Goal: Task Accomplishment & Management: Complete application form

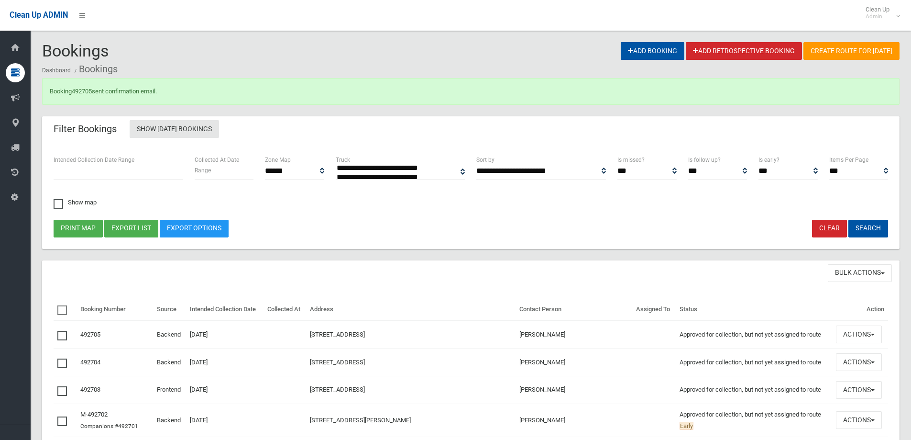
select select
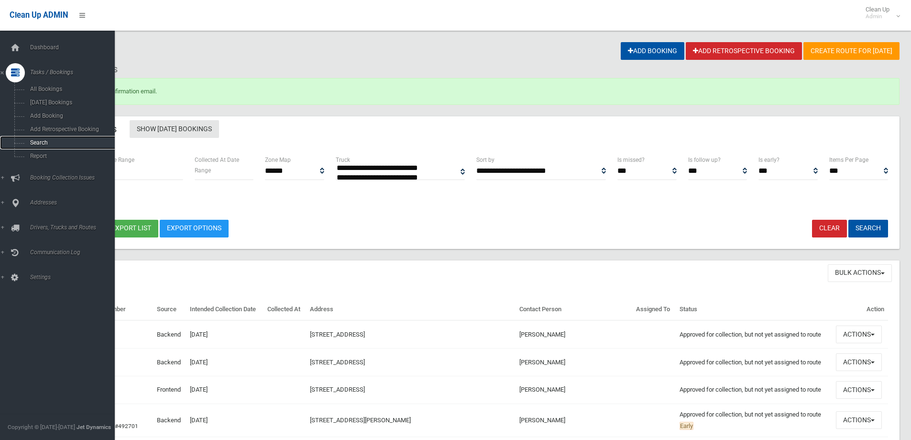
click at [48, 148] on link "Search" at bounding box center [61, 142] width 122 height 13
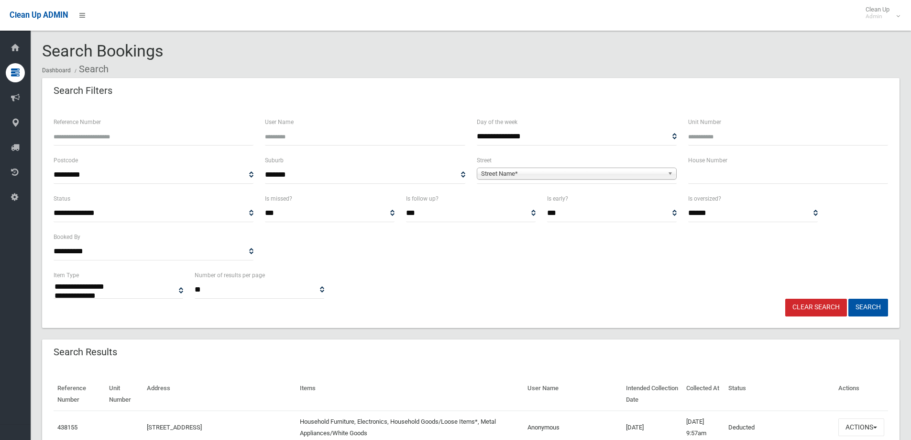
select select
click at [500, 174] on span "Street Name*" at bounding box center [572, 173] width 183 height 11
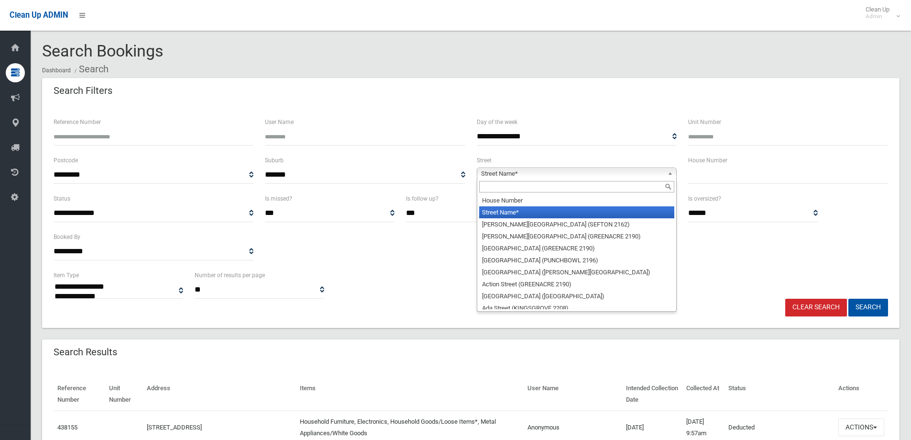
click at [502, 185] on input "text" at bounding box center [576, 186] width 195 height 11
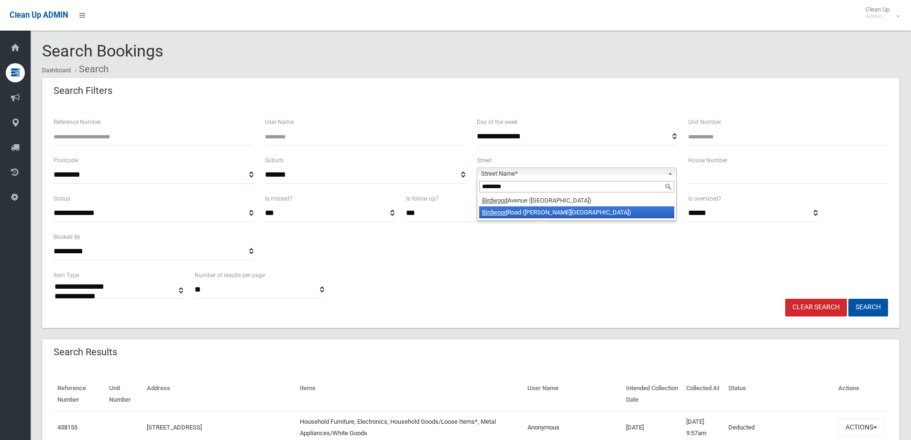
type input "********"
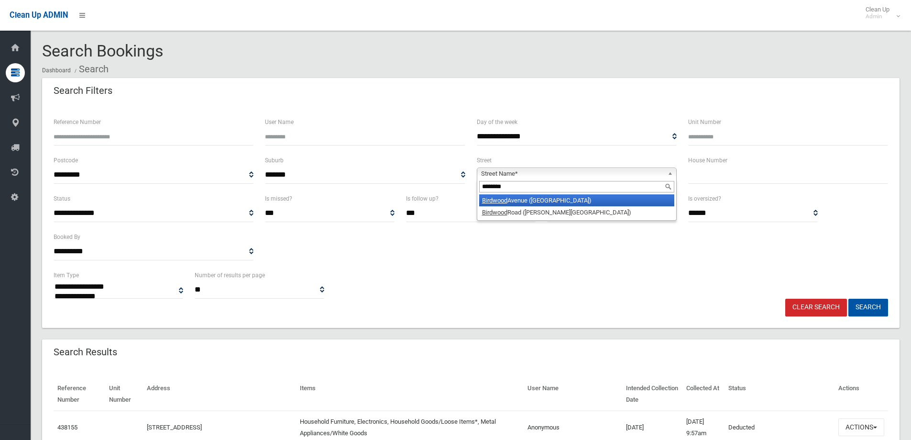
click at [511, 200] on li "Birdwood Avenue (BELFIELD 2191)" at bounding box center [576, 200] width 195 height 12
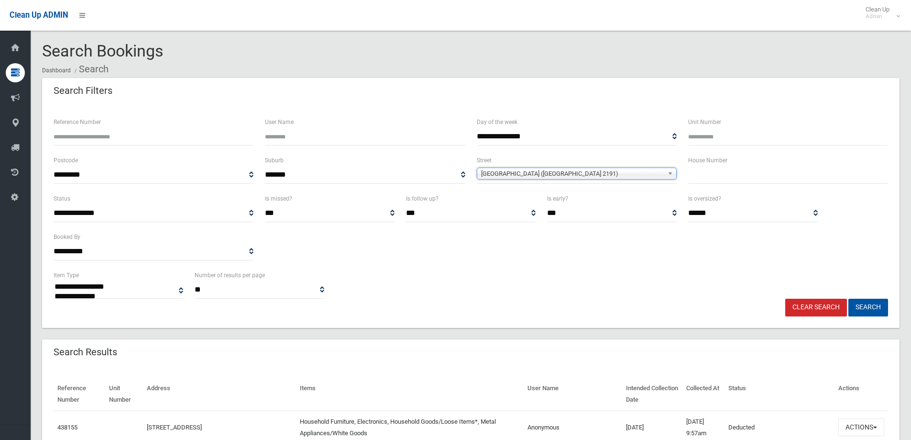
click at [768, 175] on input "text" at bounding box center [789, 175] width 200 height 18
type input "**"
click at [880, 303] on button "Search" at bounding box center [869, 308] width 40 height 18
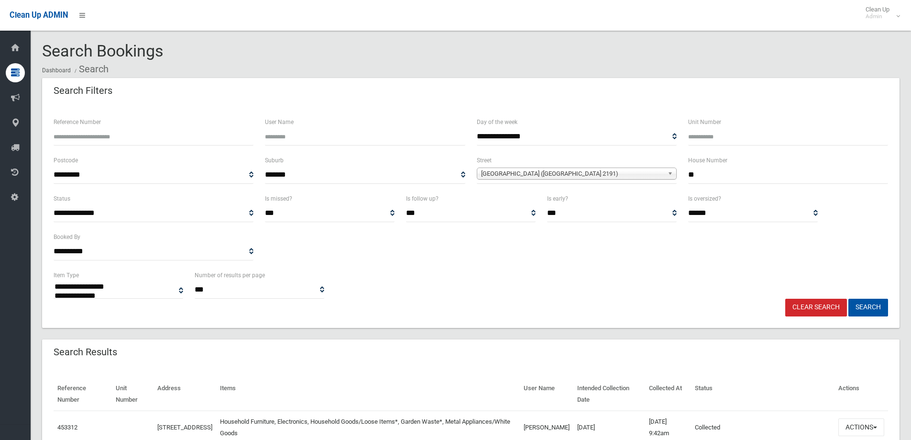
select select
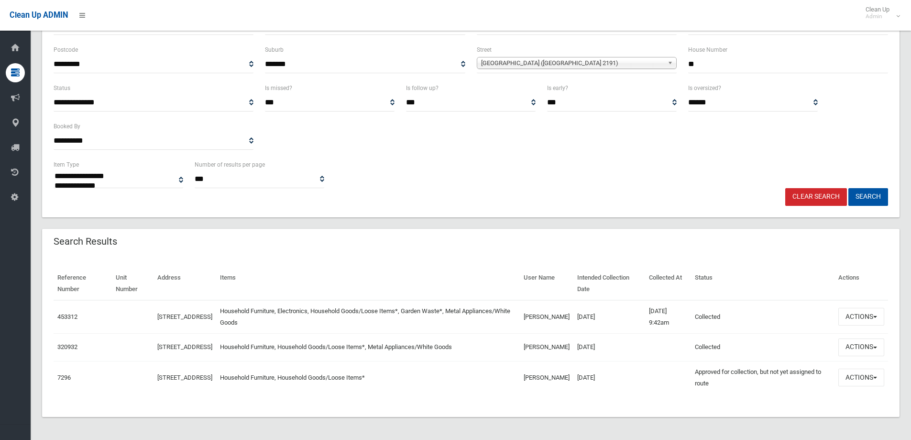
scroll to position [116, 0]
click at [862, 309] on button "Actions" at bounding box center [862, 317] width 46 height 18
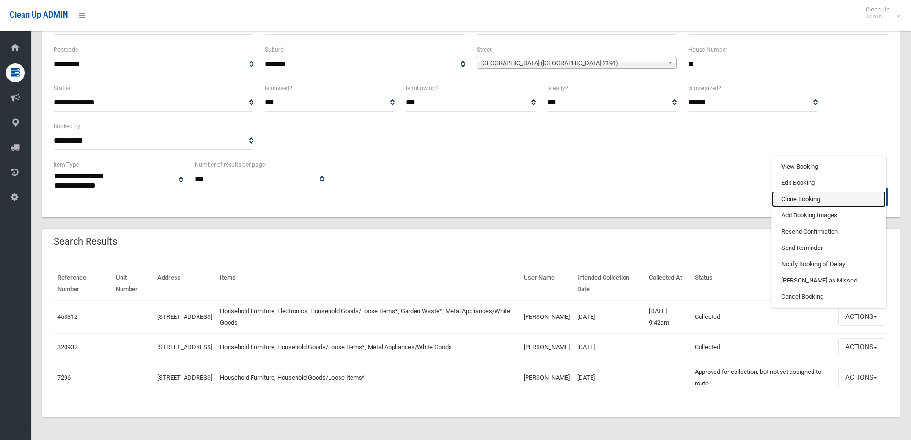
click at [811, 191] on link "Clone Booking" at bounding box center [829, 199] width 114 height 16
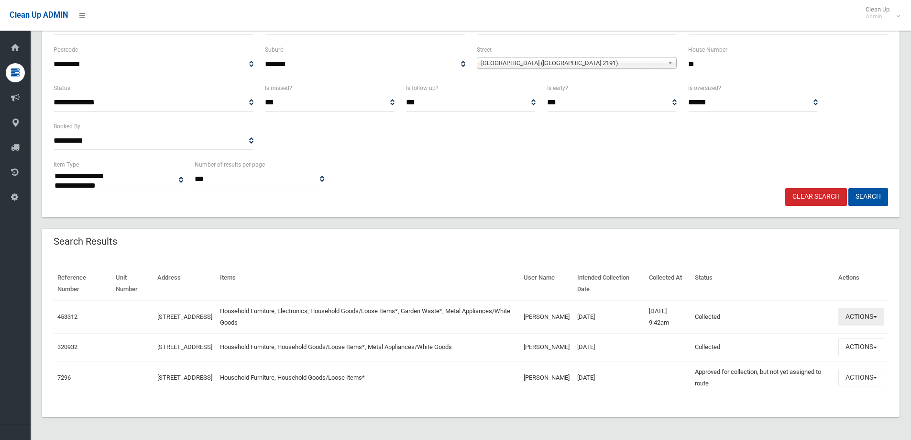
click at [853, 308] on button "Actions" at bounding box center [862, 317] width 46 height 18
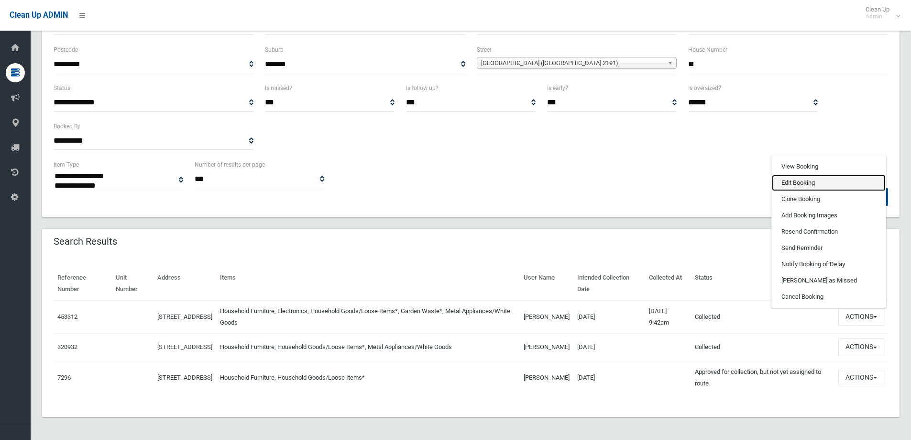
click at [814, 175] on link "Edit Booking" at bounding box center [829, 183] width 114 height 16
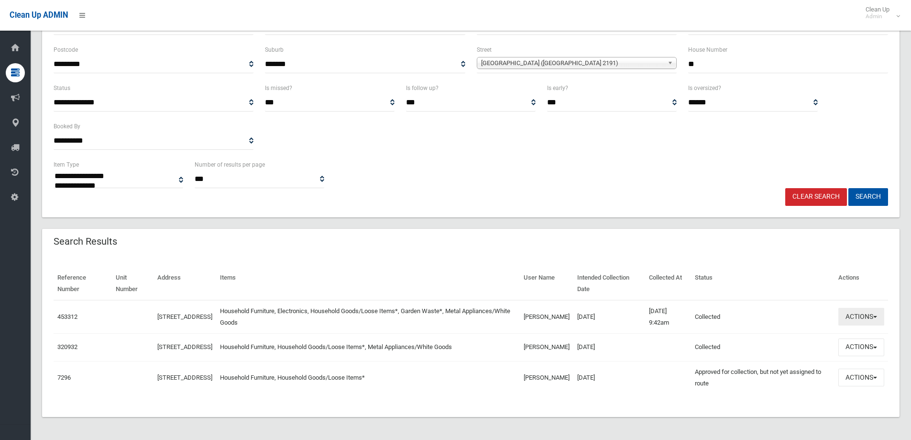
click at [870, 318] on button "Actions" at bounding box center [862, 317] width 46 height 18
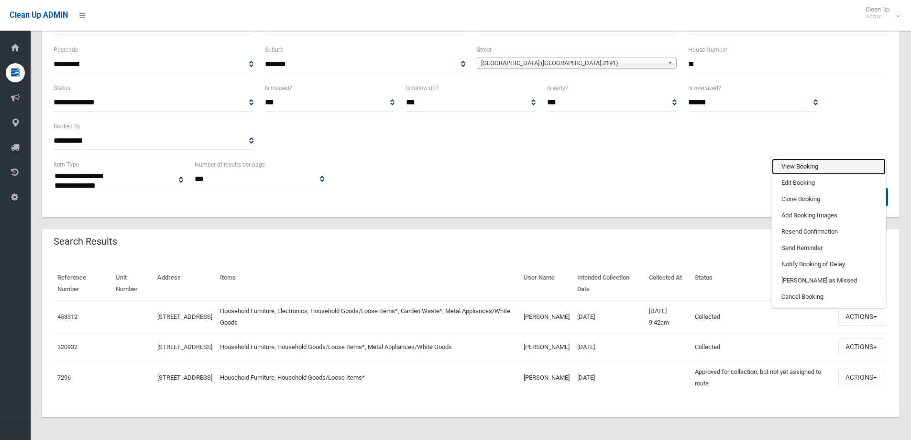
click at [795, 158] on link "View Booking" at bounding box center [829, 166] width 114 height 16
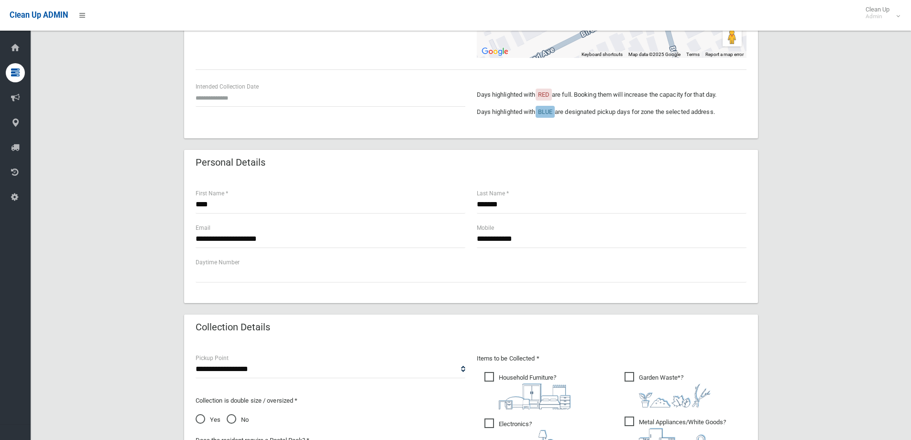
scroll to position [96, 0]
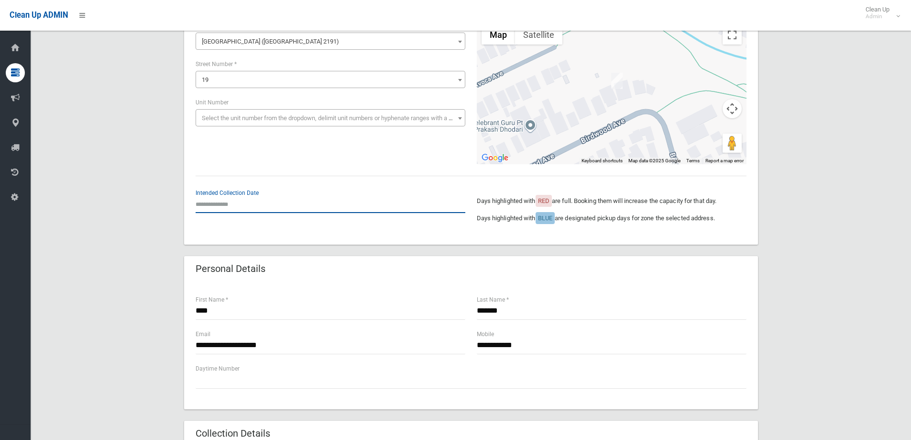
click at [211, 206] on input "text" at bounding box center [331, 204] width 270 height 18
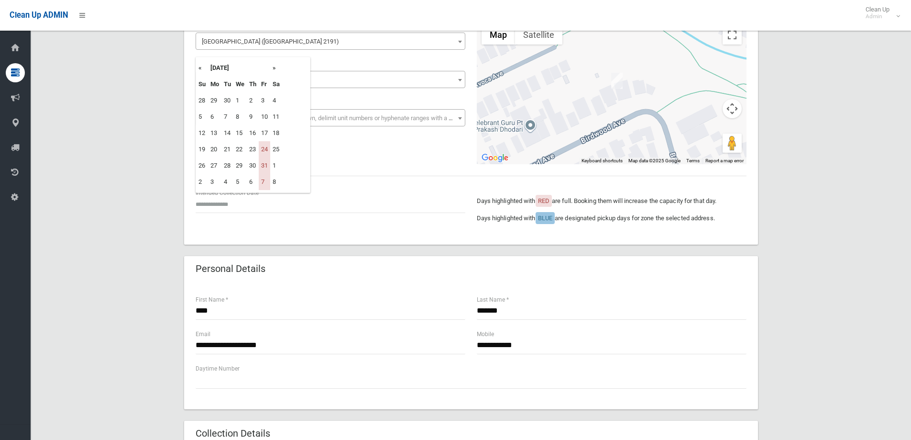
click at [276, 67] on th "»" at bounding box center [276, 68] width 12 height 16
click at [269, 133] on td "14" at bounding box center [264, 133] width 11 height 16
type input "**********"
click at [233, 204] on input "**********" at bounding box center [331, 204] width 270 height 18
click at [199, 67] on th "«" at bounding box center [202, 68] width 12 height 16
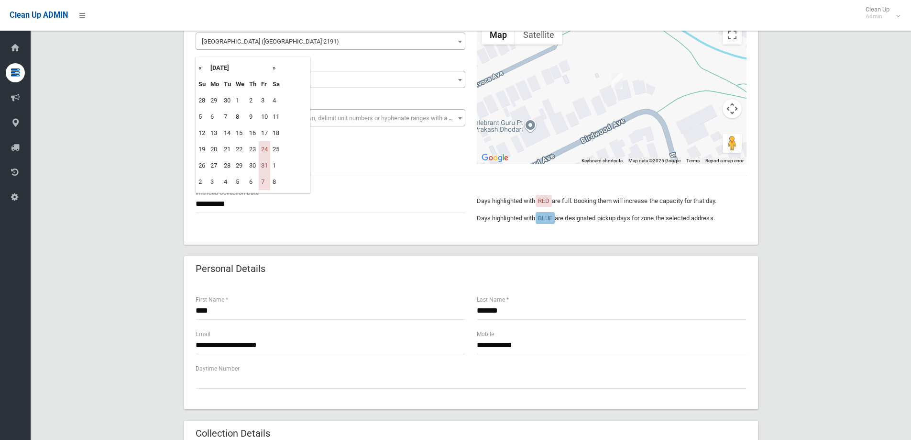
click at [272, 67] on th "»" at bounding box center [276, 68] width 12 height 16
click at [200, 66] on th "«" at bounding box center [202, 68] width 12 height 16
click at [276, 67] on th "»" at bounding box center [276, 68] width 12 height 16
click at [200, 69] on th "«" at bounding box center [202, 68] width 12 height 16
click at [263, 149] on td "24" at bounding box center [264, 149] width 11 height 16
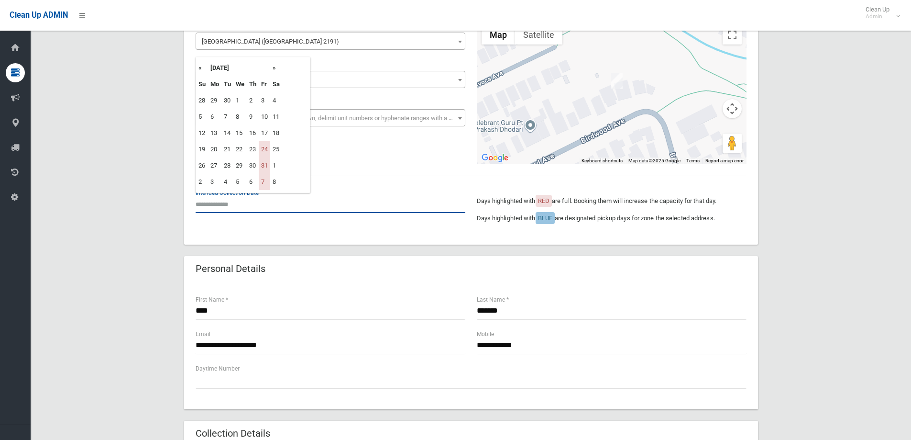
click at [248, 205] on input "text" at bounding box center [331, 204] width 270 height 18
click at [276, 67] on th "»" at bounding box center [276, 68] width 12 height 16
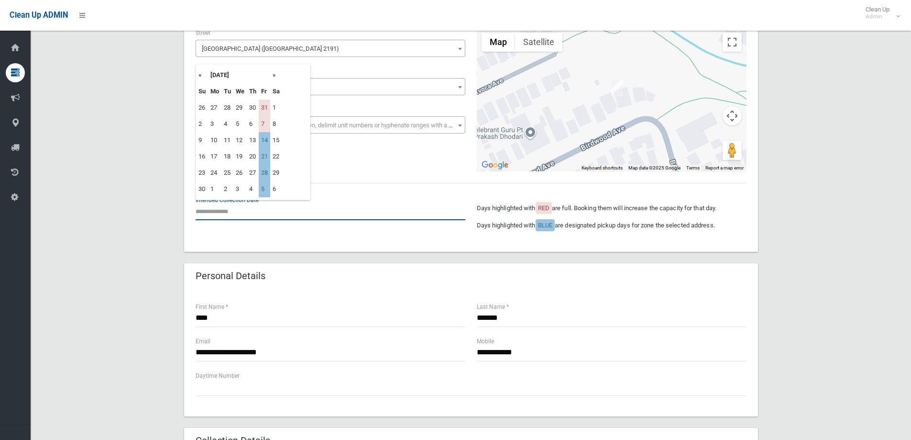
scroll to position [0, 0]
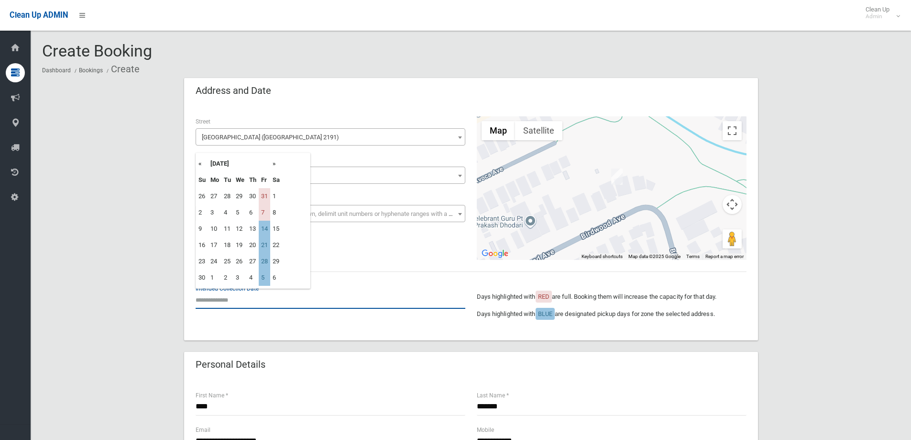
click at [213, 300] on input "text" at bounding box center [331, 300] width 270 height 18
click at [200, 166] on th "«" at bounding box center [202, 164] width 12 height 16
click at [274, 166] on th "»" at bounding box center [276, 164] width 12 height 16
click at [200, 164] on th "«" at bounding box center [202, 164] width 12 height 16
click at [275, 165] on th "»" at bounding box center [276, 164] width 12 height 16
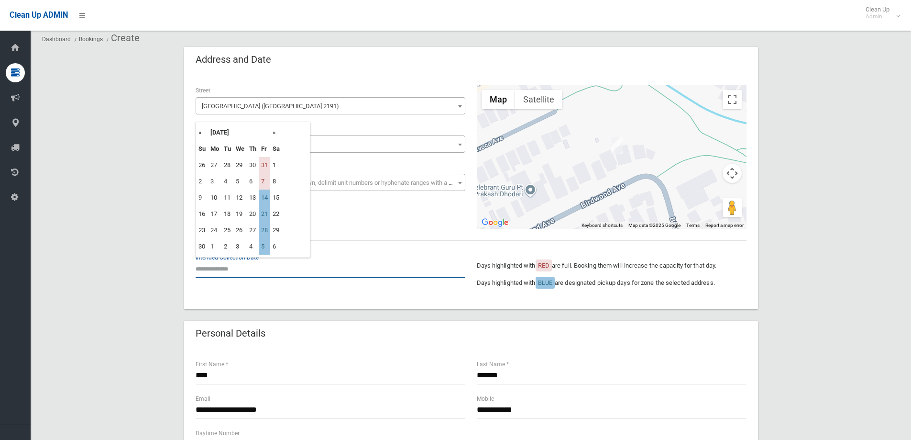
scroll to position [48, 0]
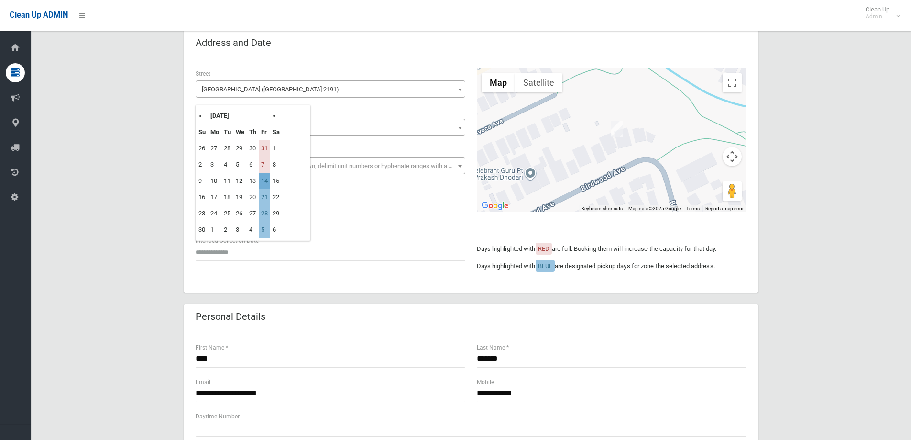
click at [270, 182] on td "14" at bounding box center [264, 181] width 11 height 16
type input "**********"
click at [267, 253] on input "**********" at bounding box center [331, 252] width 270 height 18
click at [156, 294] on div "**********" at bounding box center [471, 447] width 858 height 834
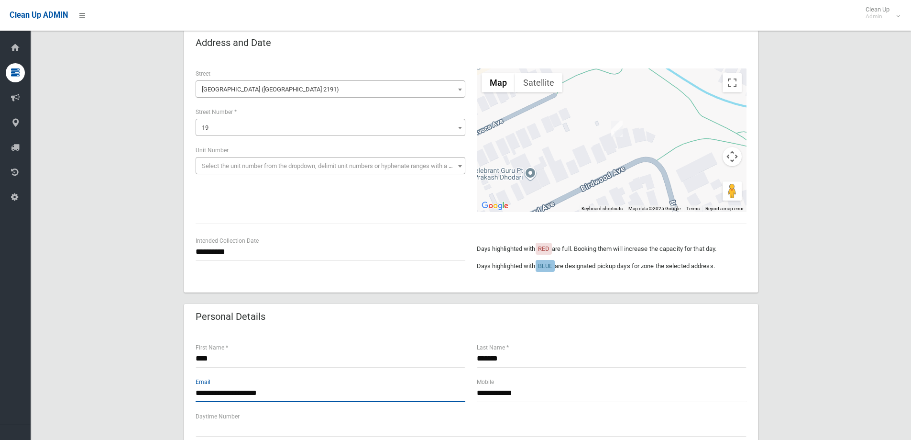
drag, startPoint x: 196, startPoint y: 394, endPoint x: 304, endPoint y: 401, distance: 108.3
click at [304, 401] on input "**********" at bounding box center [331, 393] width 270 height 18
click at [355, 395] on input "**********" at bounding box center [331, 393] width 270 height 18
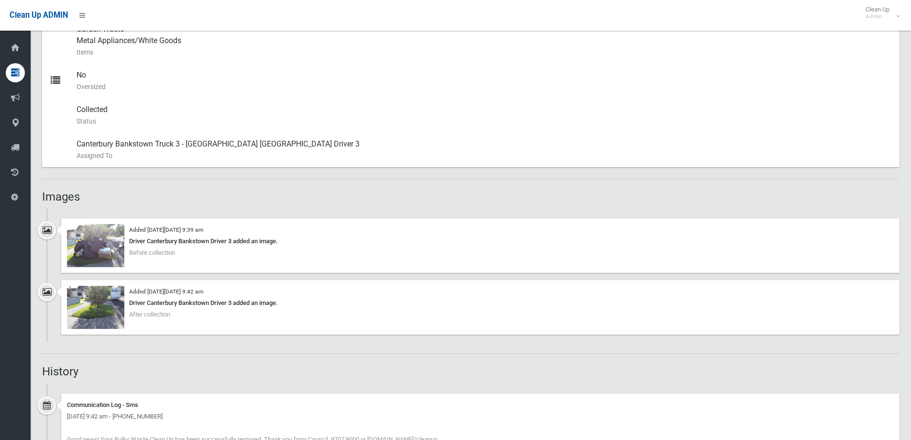
scroll to position [574, 0]
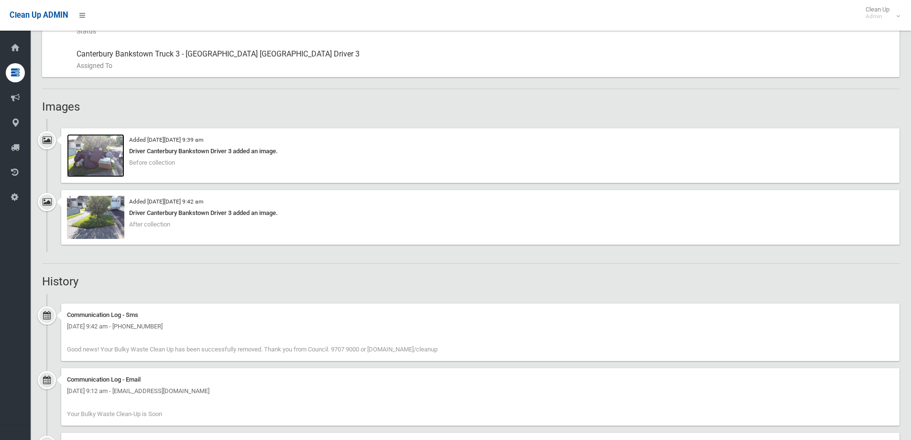
click at [111, 165] on img at bounding box center [95, 155] width 57 height 43
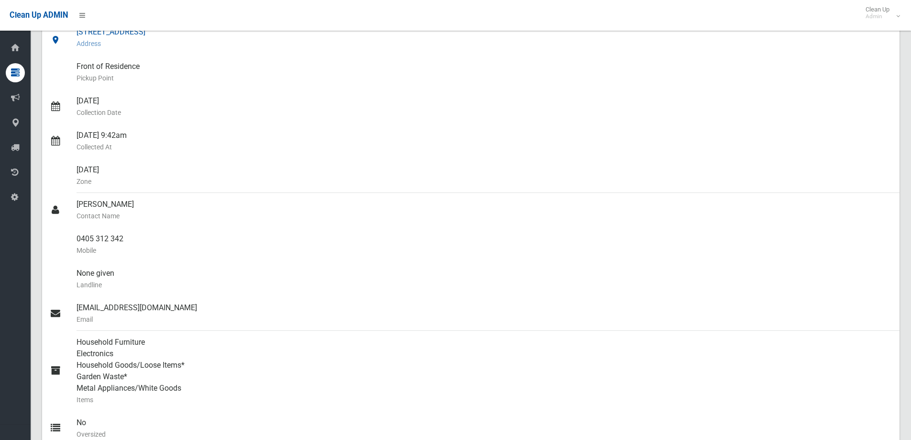
scroll to position [0, 0]
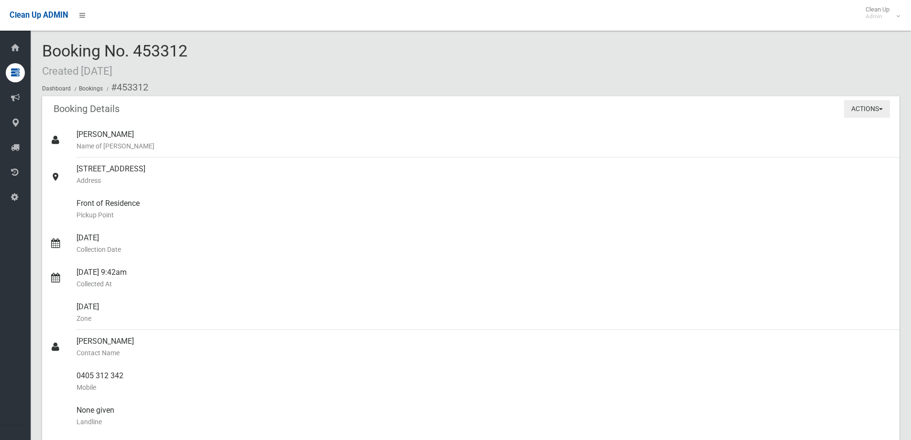
click at [863, 112] on button "Actions" at bounding box center [867, 109] width 46 height 18
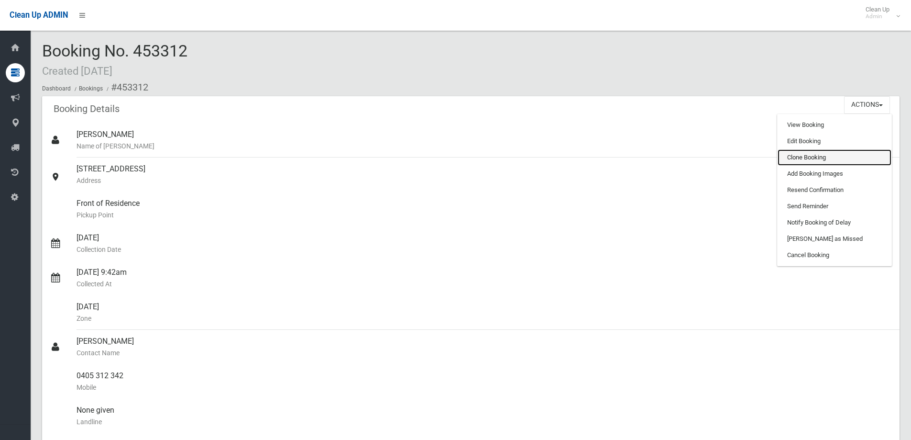
click at [837, 156] on link "Clone Booking" at bounding box center [835, 157] width 114 height 16
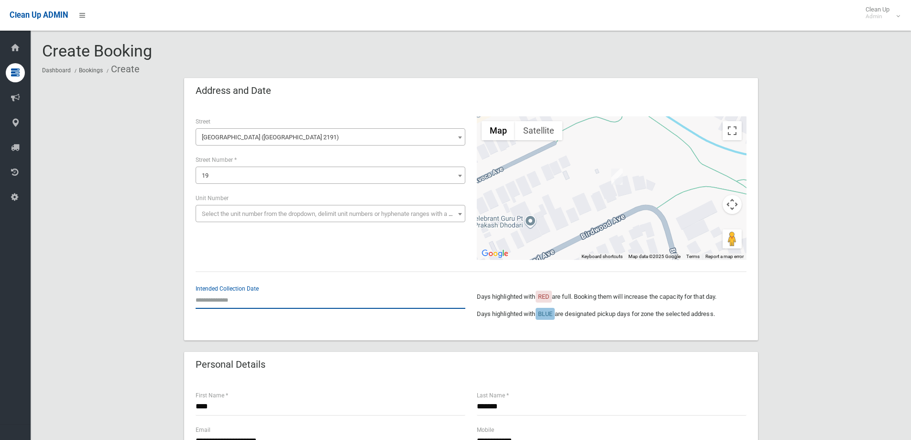
click at [202, 304] on input "text" at bounding box center [331, 300] width 270 height 18
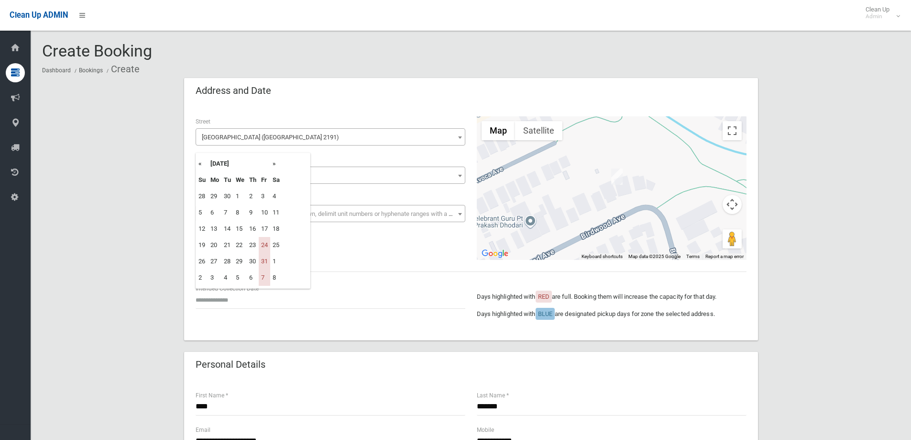
click at [274, 161] on th "»" at bounding box center [276, 164] width 12 height 16
click at [268, 231] on td "14" at bounding box center [264, 229] width 11 height 16
type input "**********"
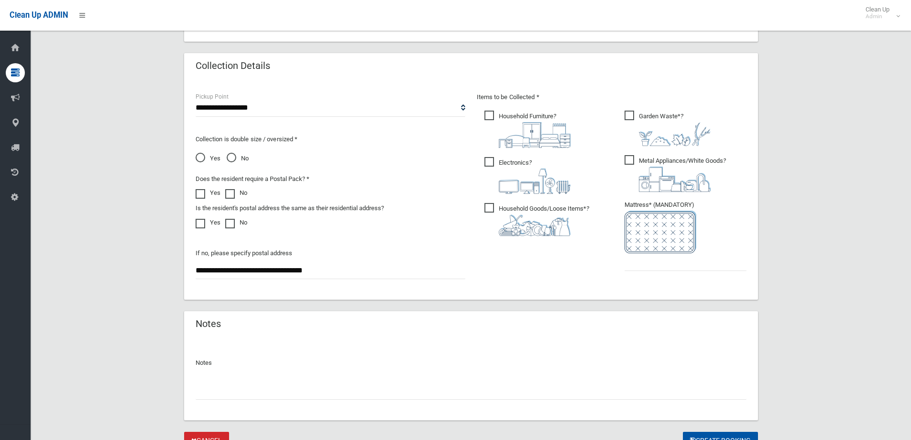
scroll to position [507, 0]
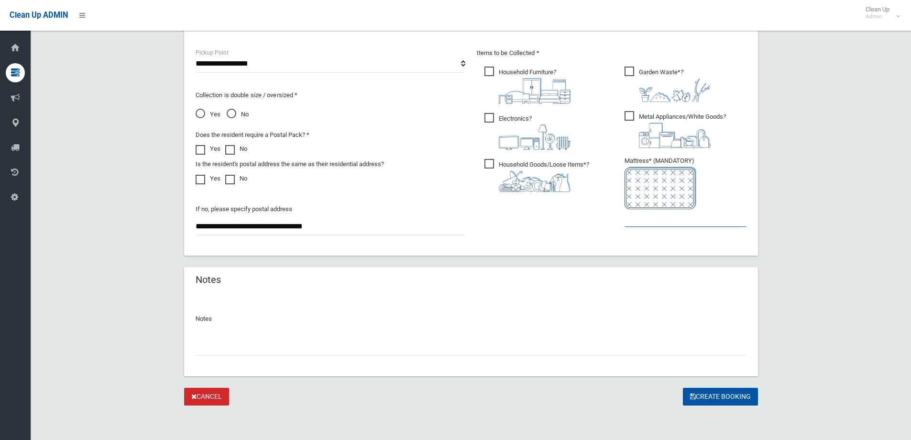
click at [660, 223] on input "text" at bounding box center [686, 218] width 122 height 18
click at [207, 347] on input "text" at bounding box center [471, 347] width 551 height 18
click at [645, 215] on input "*" at bounding box center [686, 218] width 122 height 18
drag, startPoint x: 671, startPoint y: 221, endPoint x: 449, endPoint y: 257, distance: 224.6
click at [466, 250] on div "**********" at bounding box center [471, 146] width 574 height 220
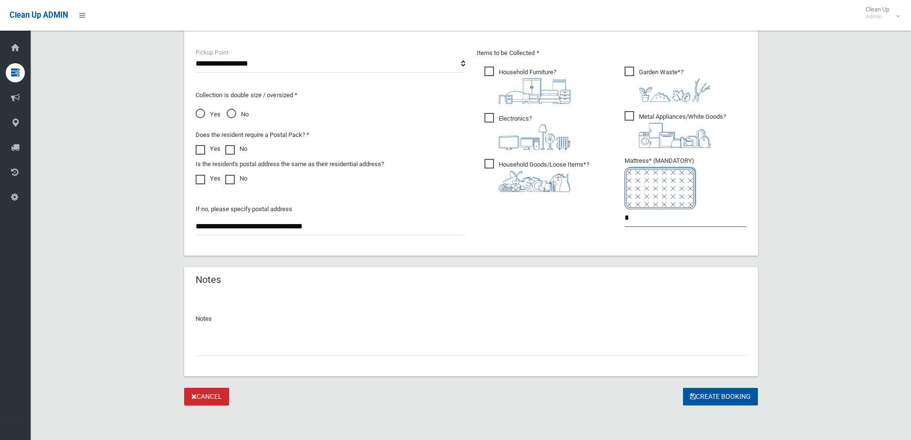
type input "*"
click at [702, 389] on button "Create Booking" at bounding box center [720, 397] width 75 height 18
